Goal: Use online tool/utility: Utilize a website feature to perform a specific function

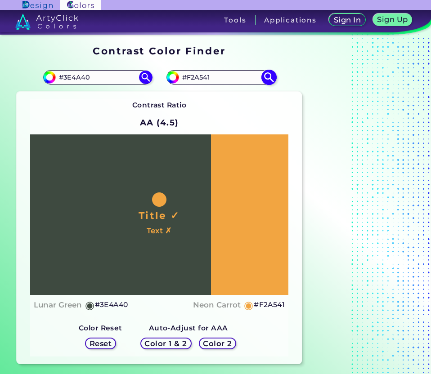
click at [215, 77] on input "#F2A541" at bounding box center [221, 78] width 84 height 12
paste input "5C7AEA"
type input "#5C7AEA"
type input "#5c7aea"
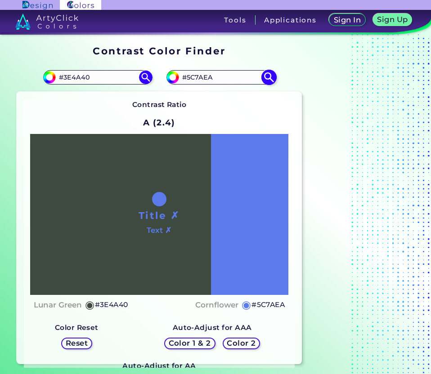
click at [188, 78] on input "#5C7AEA" at bounding box center [221, 78] width 84 height 12
paste input "A8C0E0"
type input "#A8C0E0"
type input "#a8c0e0"
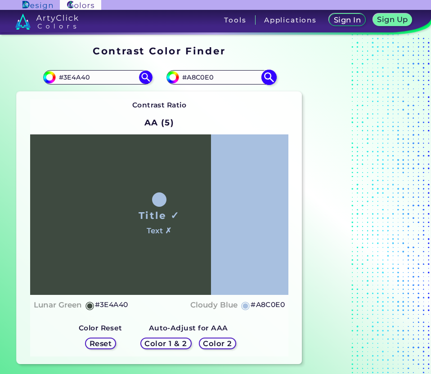
click at [207, 81] on input "#A8C0E0" at bounding box center [221, 78] width 84 height 12
paste input "E5D5C8"
type input "#E5D5C8"
type input "#e5d5c8"
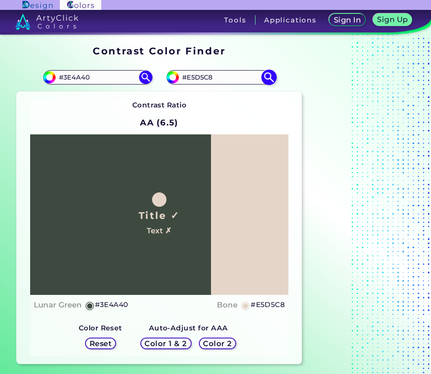
click at [228, 78] on input "#E5D5C8" at bounding box center [221, 78] width 84 height 12
paste input "4A3E4"
type input "#4A3E48"
type input "#4a3e48"
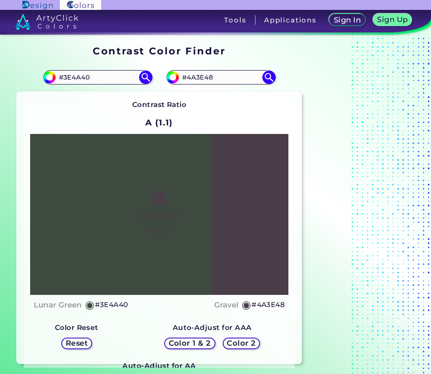
paste input "C94F4F"
paste input
type input "C94F4F"
type input "#c94f4f"
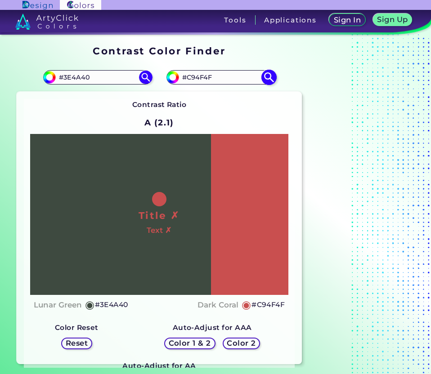
click at [233, 82] on input "#C94F4F" at bounding box center [221, 78] width 84 height 12
paste input "FFD580"
type input "#FFD580"
type input "#ffd580"
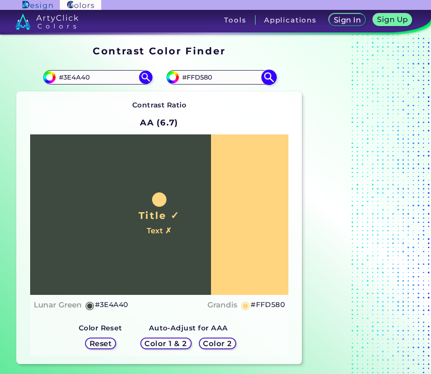
click at [206, 72] on input "#FFD580" at bounding box center [221, 78] width 84 height 12
paste input "E5D5C8"
type input "E5D5C8FFD580"
paste input "E5D5C8"
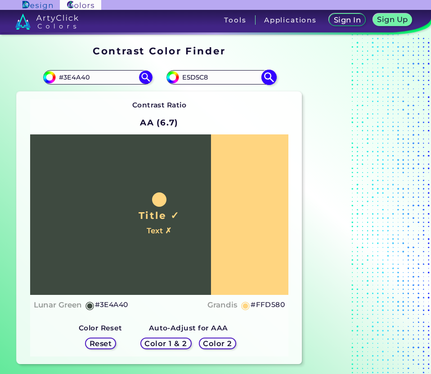
type input "E5D5C8"
type input "#e5d5c8"
type input "#E5D5C8"
